Goal: Task Accomplishment & Management: Manage account settings

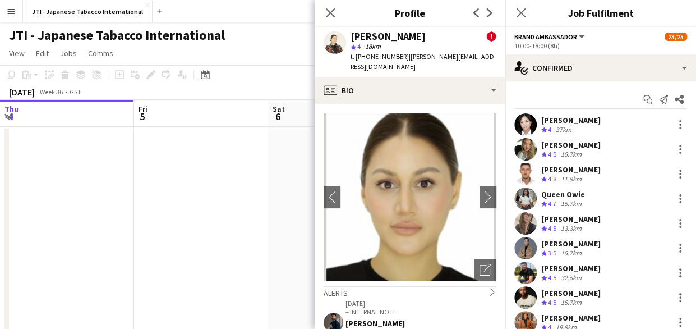
scroll to position [220, 0]
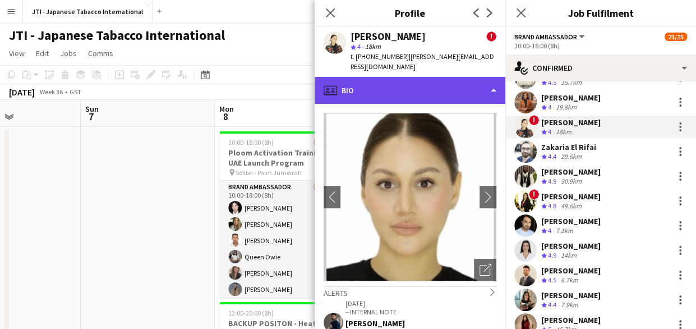
click at [474, 77] on div "profile Bio" at bounding box center [410, 90] width 191 height 27
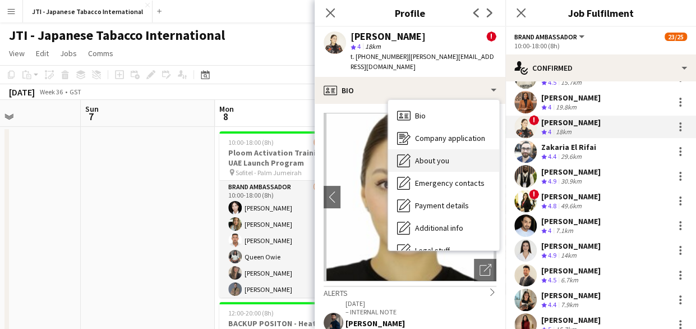
click at [431, 155] on span "About you" at bounding box center [432, 160] width 34 height 10
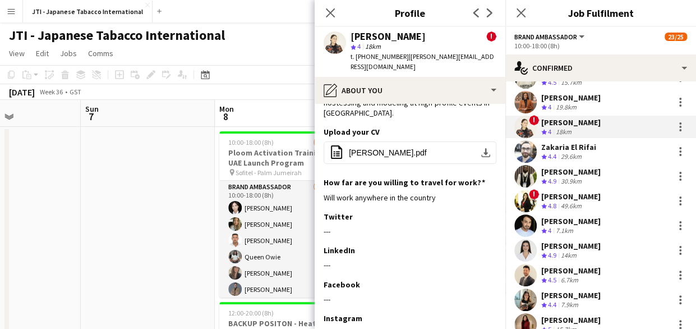
scroll to position [80, 0]
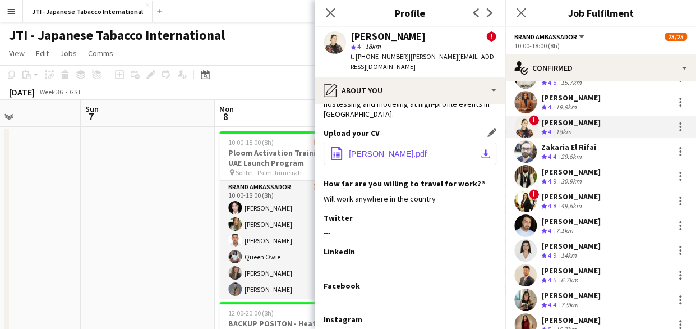
click at [374, 143] on button "office-file-sheet [PERSON_NAME].pdf download-bottom" at bounding box center [410, 154] width 173 height 22
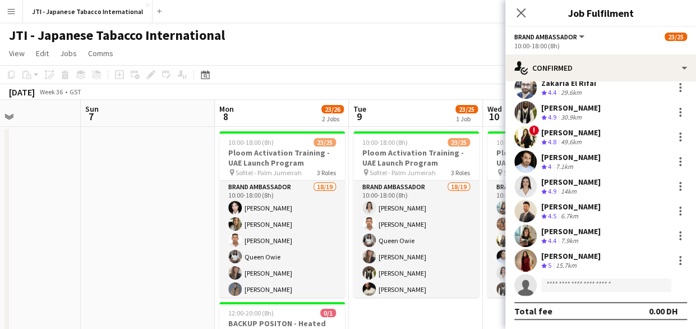
scroll to position [268, 0]
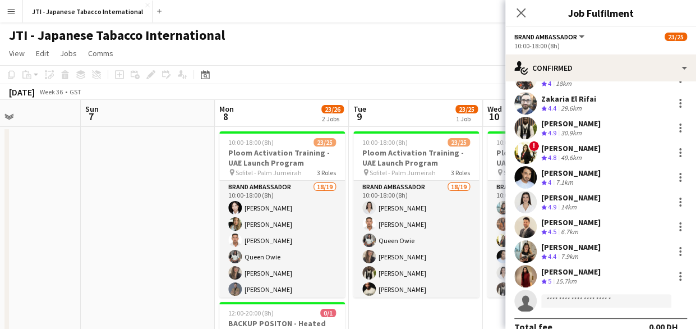
click at [557, 233] on span "4.5" at bounding box center [552, 231] width 8 height 8
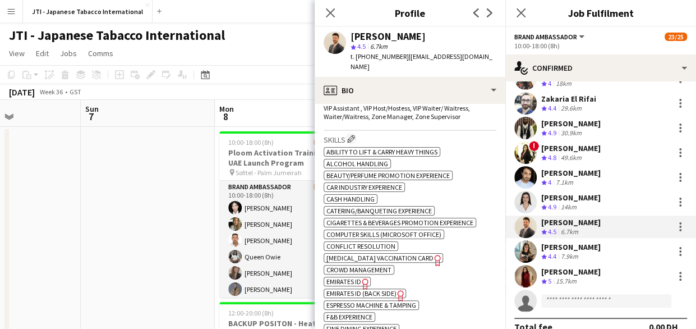
scroll to position [478, 0]
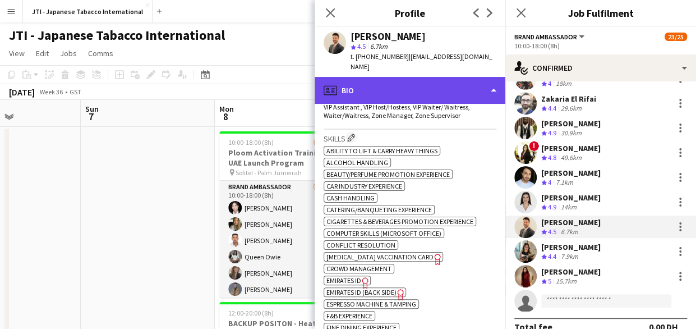
click at [427, 84] on div "profile Bio" at bounding box center [410, 90] width 191 height 27
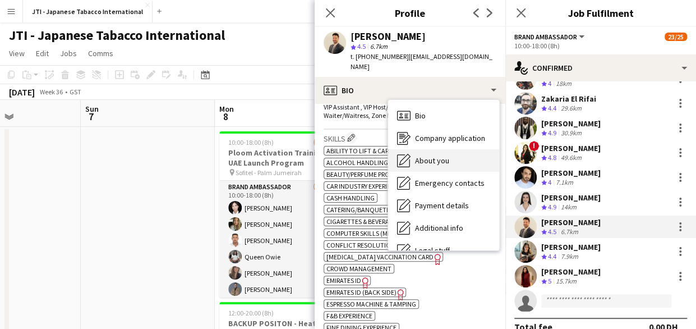
click at [435, 158] on div "About you About you" at bounding box center [443, 160] width 111 height 22
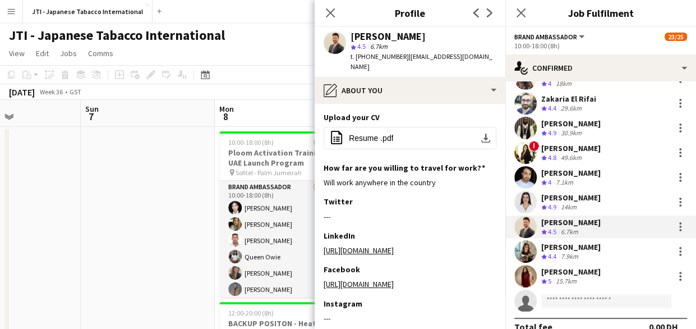
scroll to position [192, 0]
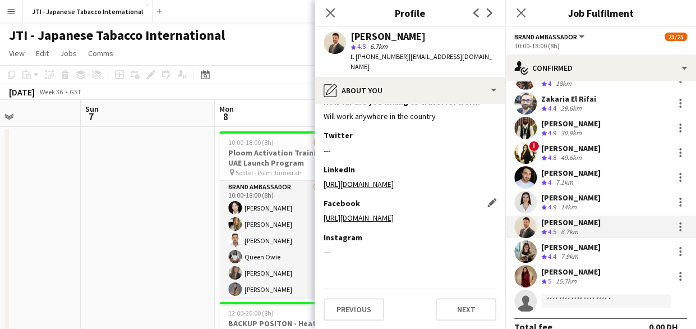
click at [392, 221] on link "[URL][DOMAIN_NAME]" at bounding box center [359, 218] width 70 height 10
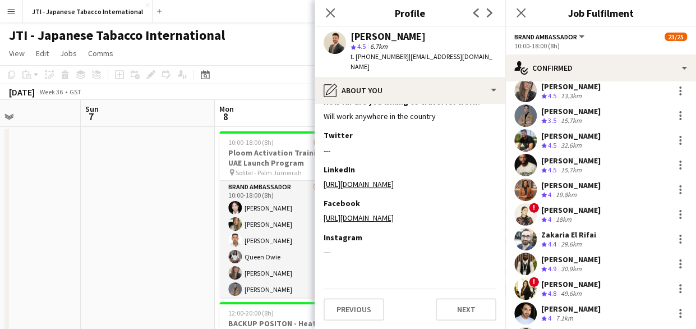
scroll to position [284, 0]
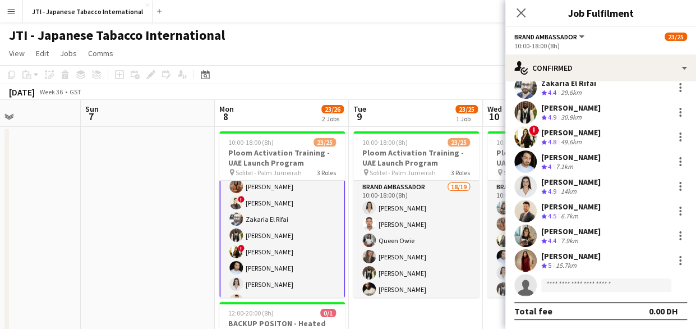
scroll to position [357, 0]
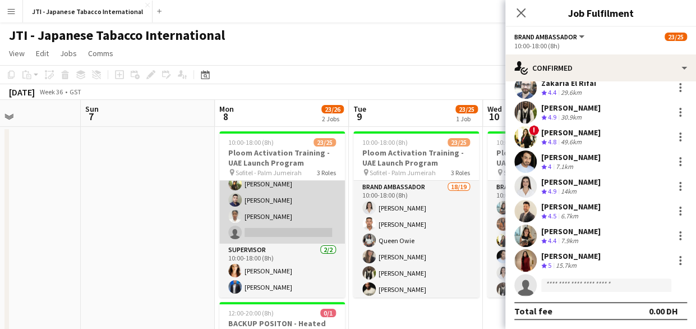
click at [267, 199] on app-card-role "Brand Ambassador [DATE] 10:00-18:00 (8h) Sahreem [PERSON_NAME] Alzidan [PERSON_…" at bounding box center [282, 200] width 126 height 87
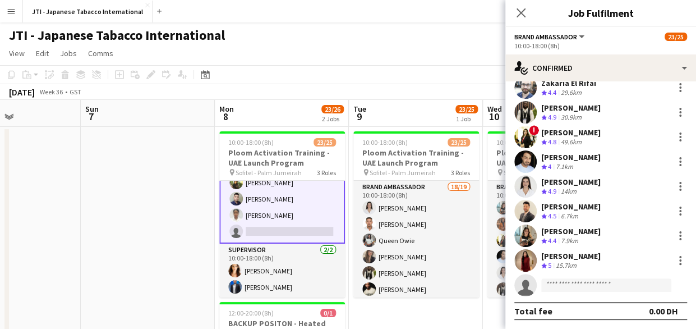
scroll to position [356, 0]
click at [267, 199] on app-card-role "Brand Ambassador [DATE] 10:00-18:00 (8h) Sahreem [PERSON_NAME] Alzidan [PERSON_…" at bounding box center [282, 199] width 126 height 89
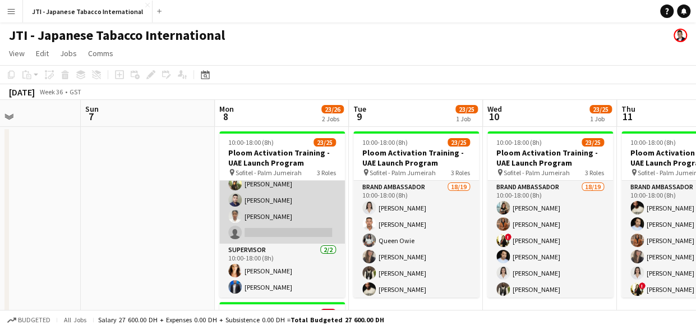
click at [267, 199] on app-card-role "Brand Ambassador [DATE] 10:00-18:00 (8h) Sahreem [PERSON_NAME] Alzidan [PERSON_…" at bounding box center [282, 200] width 126 height 87
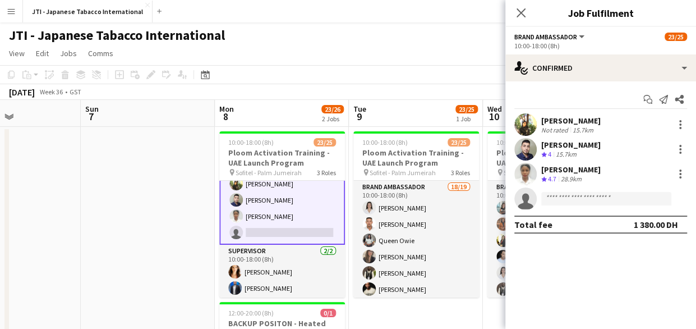
click at [574, 146] on div "[PERSON_NAME]" at bounding box center [571, 145] width 59 height 10
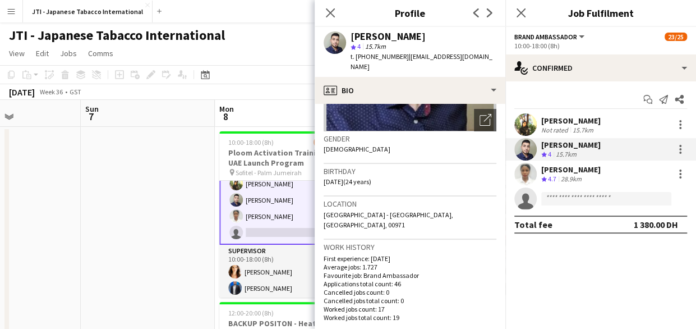
scroll to position [150, 0]
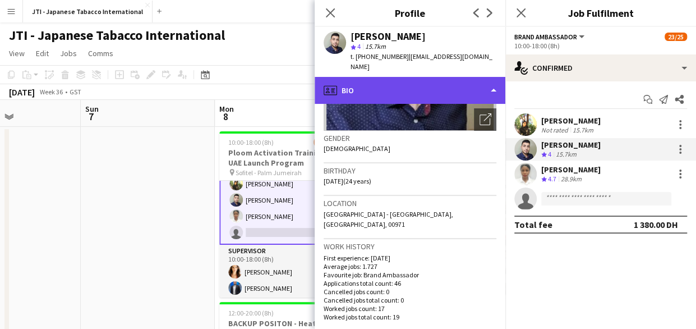
click at [443, 77] on div "profile Bio" at bounding box center [410, 90] width 191 height 27
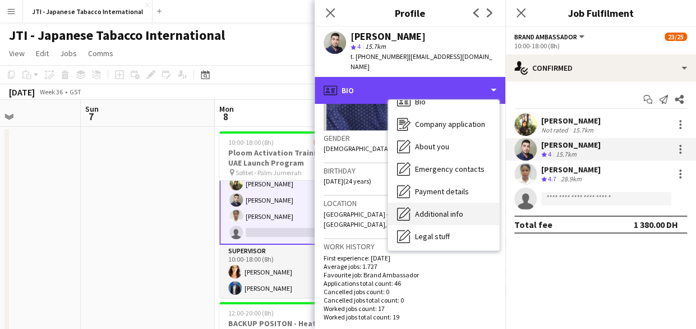
scroll to position [0, 0]
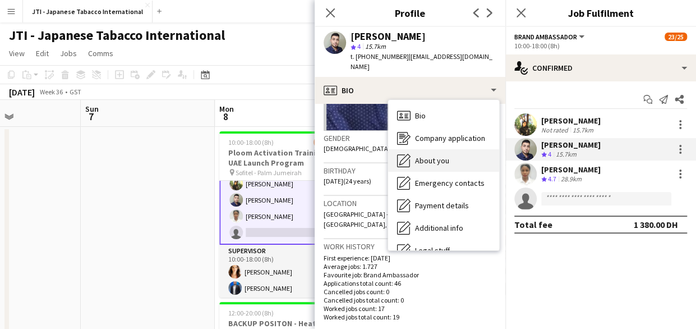
click at [434, 155] on span "About you" at bounding box center [432, 160] width 34 height 10
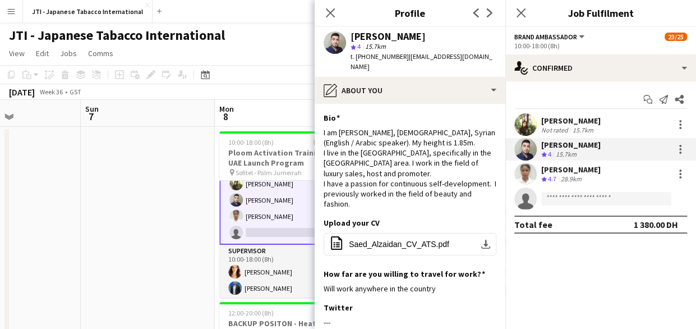
click at [143, 185] on app-date-cell at bounding box center [148, 270] width 134 height 286
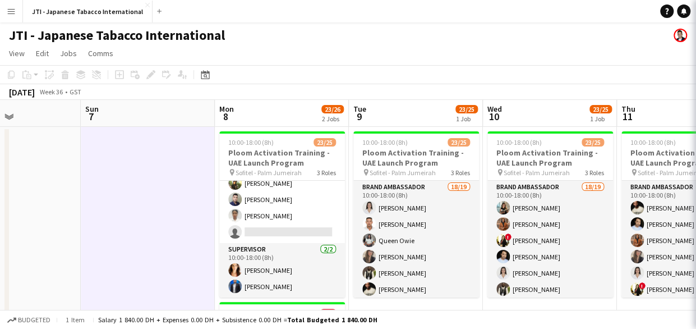
scroll to position [355, 0]
